Goal: Navigation & Orientation: Find specific page/section

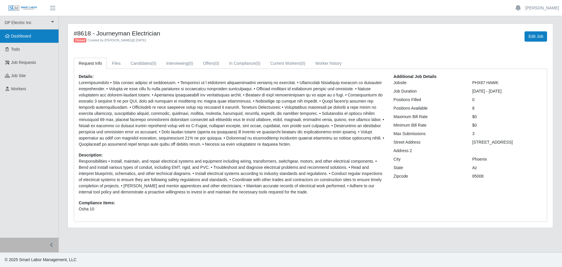
click at [28, 36] on span "Dashboard" at bounding box center [21, 36] width 20 height 5
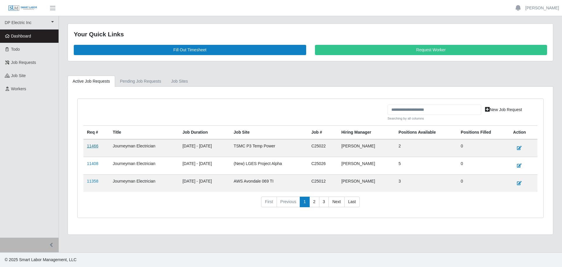
click at [97, 145] on link "11466" at bounding box center [92, 145] width 11 height 5
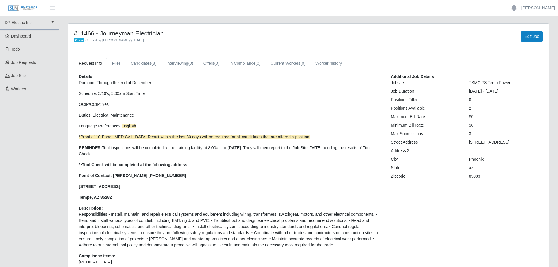
click at [144, 65] on link "Candidates (3)" at bounding box center [144, 63] width 36 height 11
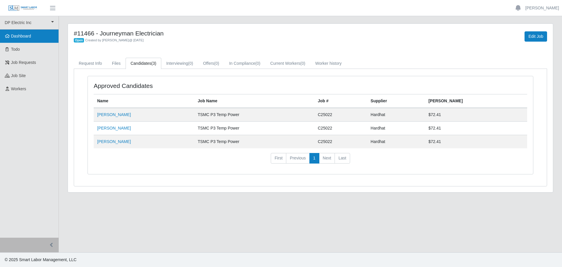
click at [22, 37] on span "Dashboard" at bounding box center [21, 36] width 20 height 5
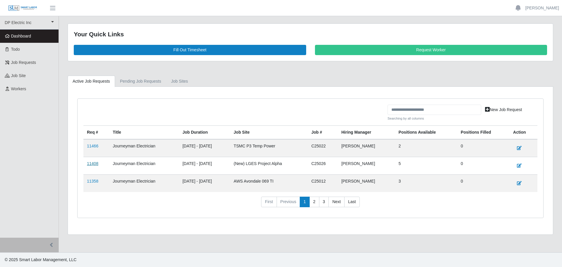
click at [94, 164] on link "11408" at bounding box center [92, 163] width 11 height 5
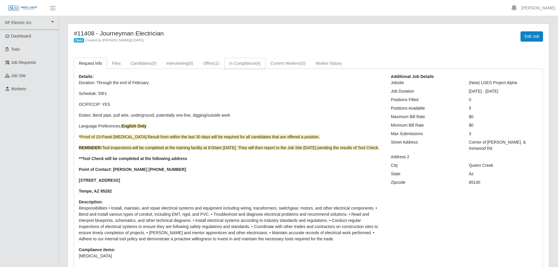
click at [245, 64] on link "In Compliance (4)" at bounding box center [244, 63] width 41 height 11
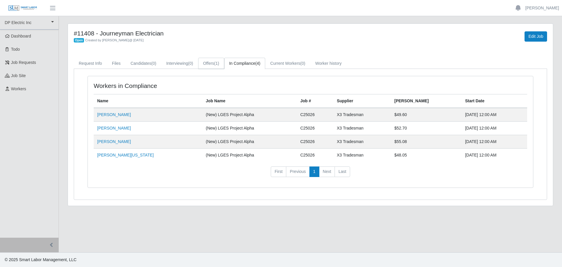
click at [208, 63] on link "Offers (1)" at bounding box center [211, 63] width 26 height 11
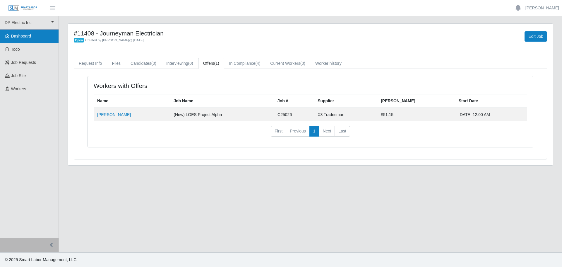
click at [30, 35] on span "Dashboard" at bounding box center [21, 36] width 20 height 5
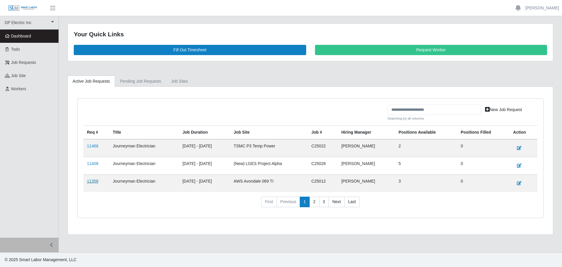
click at [93, 181] on link "11358" at bounding box center [92, 181] width 11 height 5
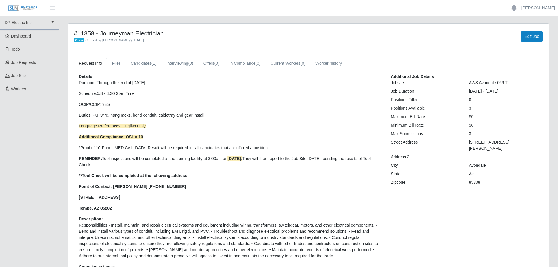
click at [146, 67] on link "Candidates (1)" at bounding box center [144, 63] width 36 height 11
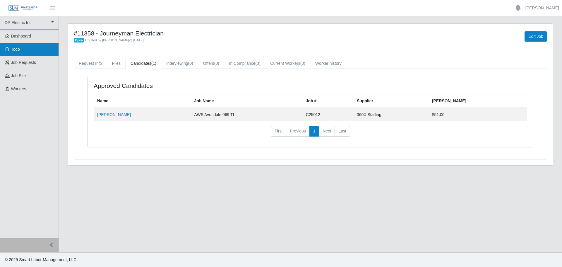
click at [13, 48] on span "Todo" at bounding box center [15, 49] width 9 height 5
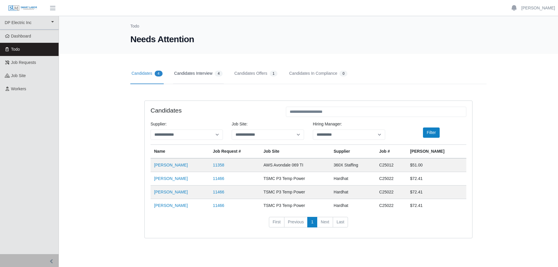
click at [203, 74] on link "Candidates Interview 4" at bounding box center [198, 73] width 51 height 21
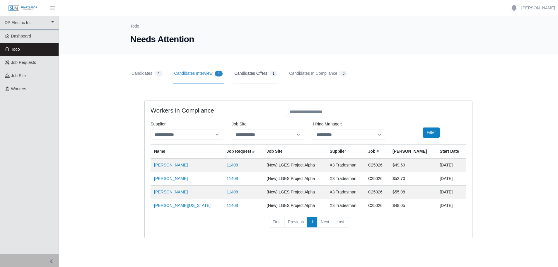
click at [262, 73] on link "Candidates Offers 1" at bounding box center [255, 73] width 45 height 21
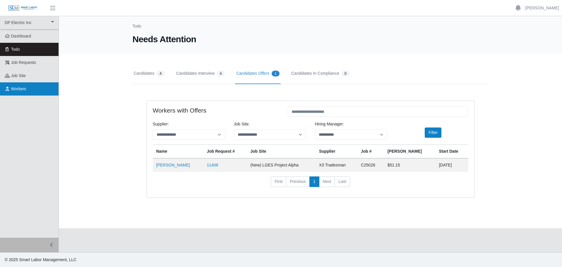
click at [23, 88] on span "Workers" at bounding box center [18, 88] width 15 height 5
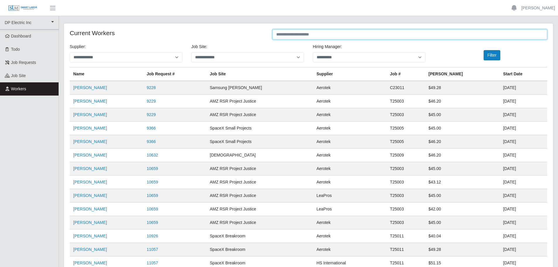
click at [314, 35] on input "text" at bounding box center [409, 34] width 275 height 10
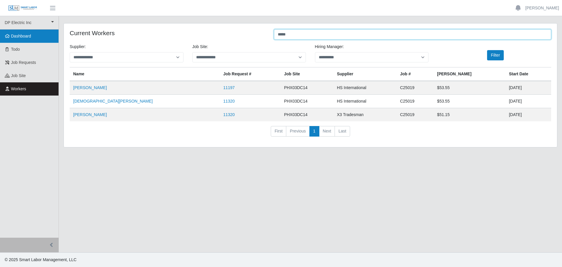
type input "*****"
click at [27, 36] on span "Dashboard" at bounding box center [21, 36] width 20 height 5
